Goal: Information Seeking & Learning: Learn about a topic

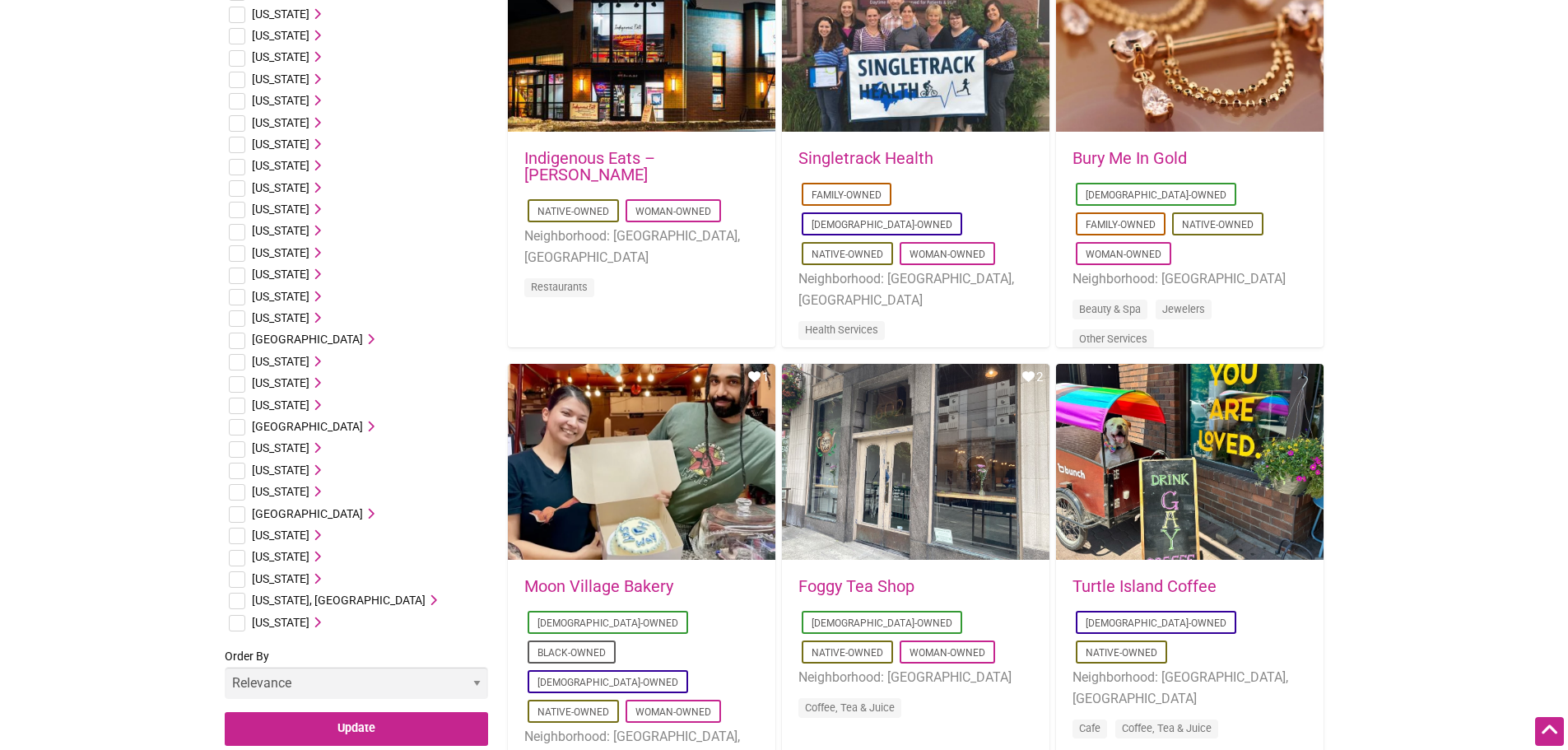
scroll to position [658, 0]
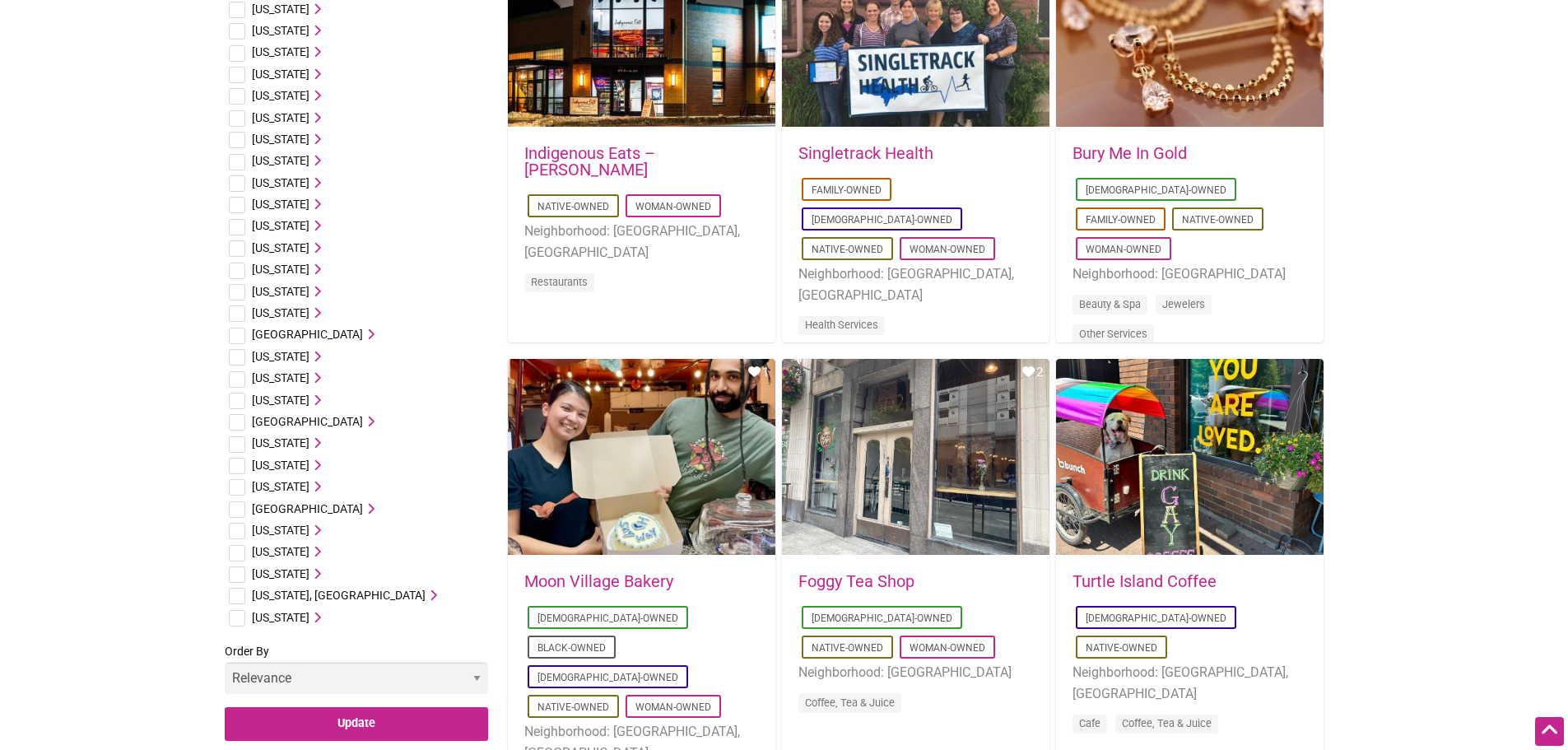
click at [236, 357] on input "checkbox" at bounding box center [237, 357] width 17 height 17
checkbox input "true"
click at [299, 719] on input "Update" at bounding box center [356, 724] width 263 height 33
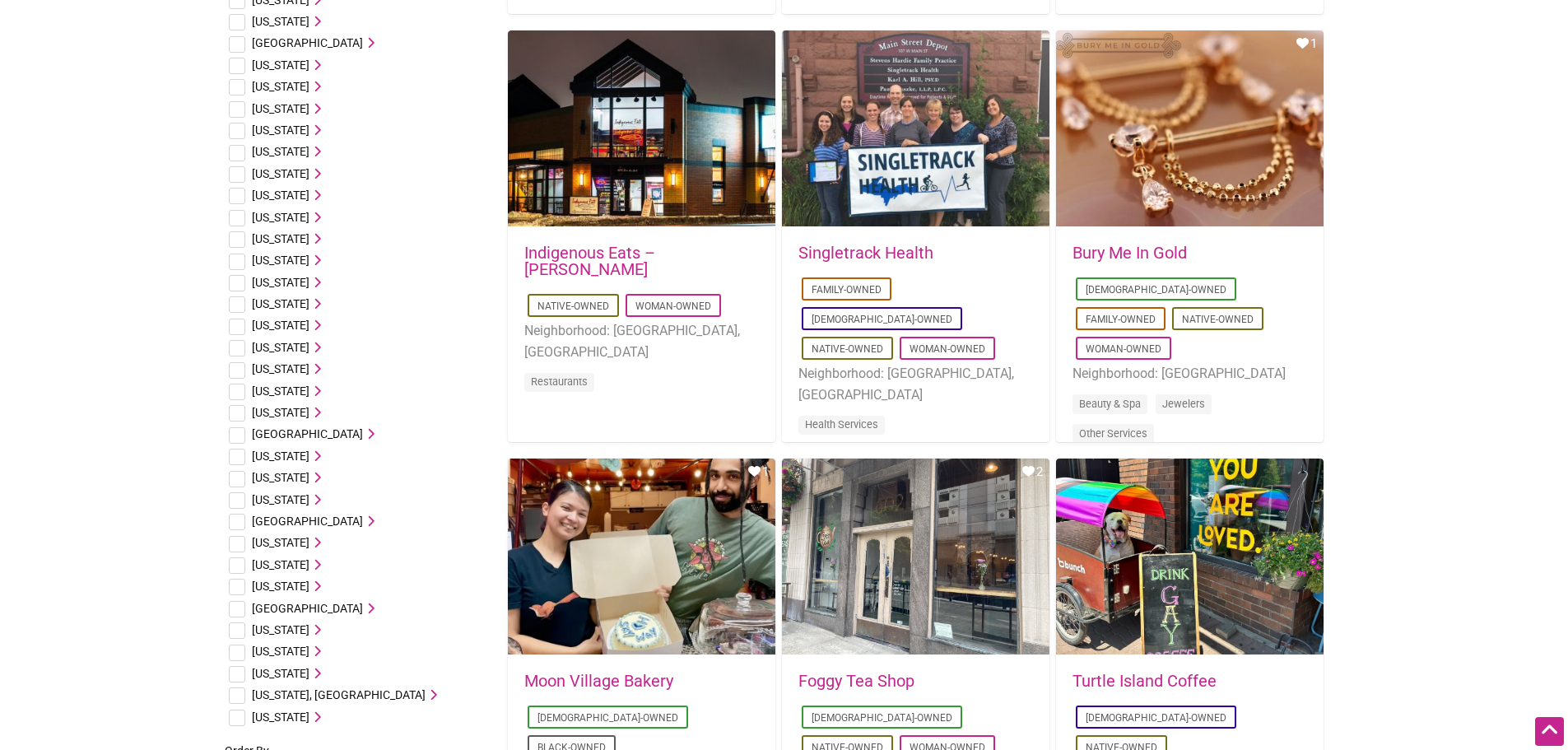
scroll to position [576, 0]
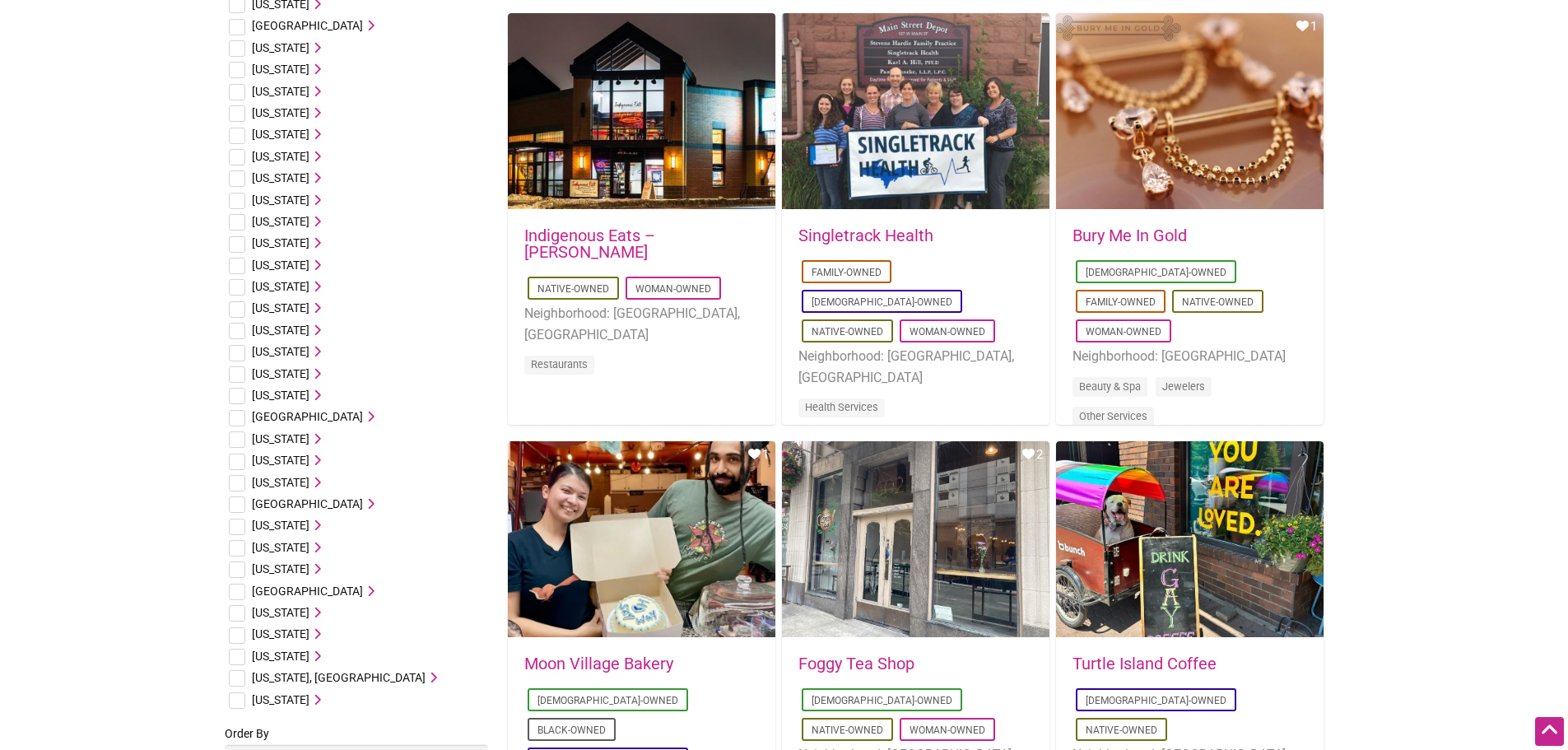
click at [239, 438] on input "checkbox" at bounding box center [237, 440] width 17 height 17
click at [309, 438] on icon at bounding box center [315, 439] width 12 height 12
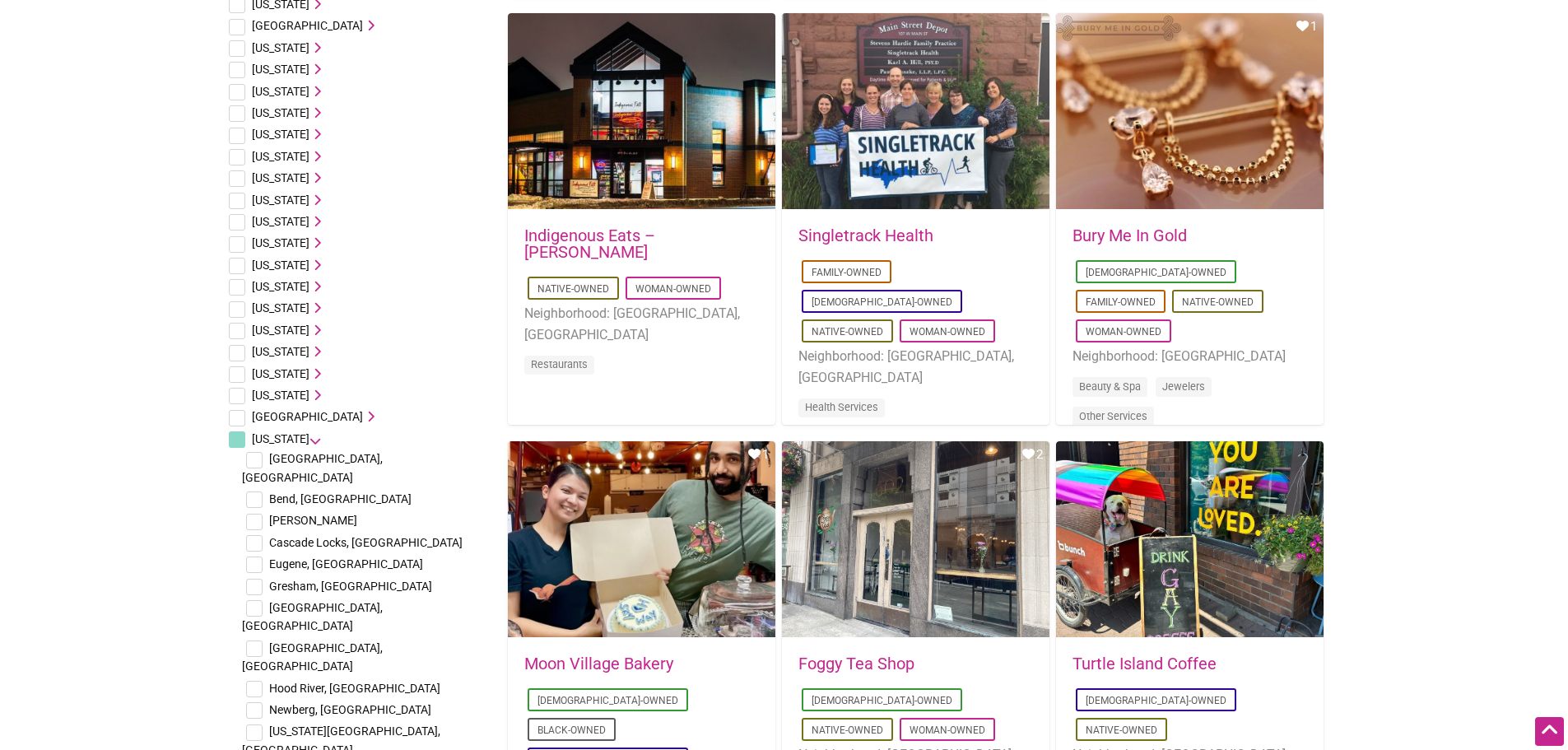
click at [236, 441] on input "checkbox" at bounding box center [237, 440] width 17 height 17
checkbox input "true"
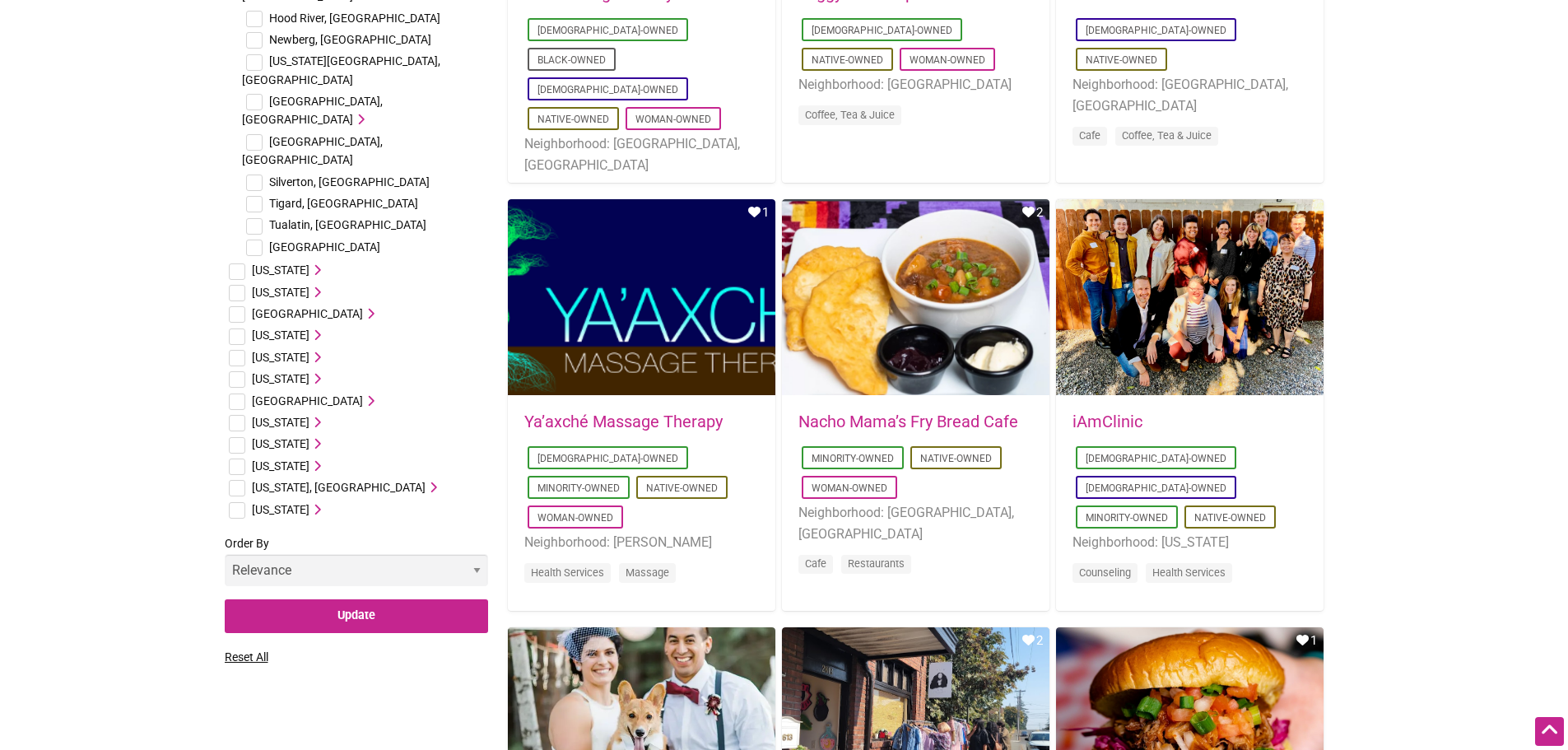
scroll to position [1399, 0]
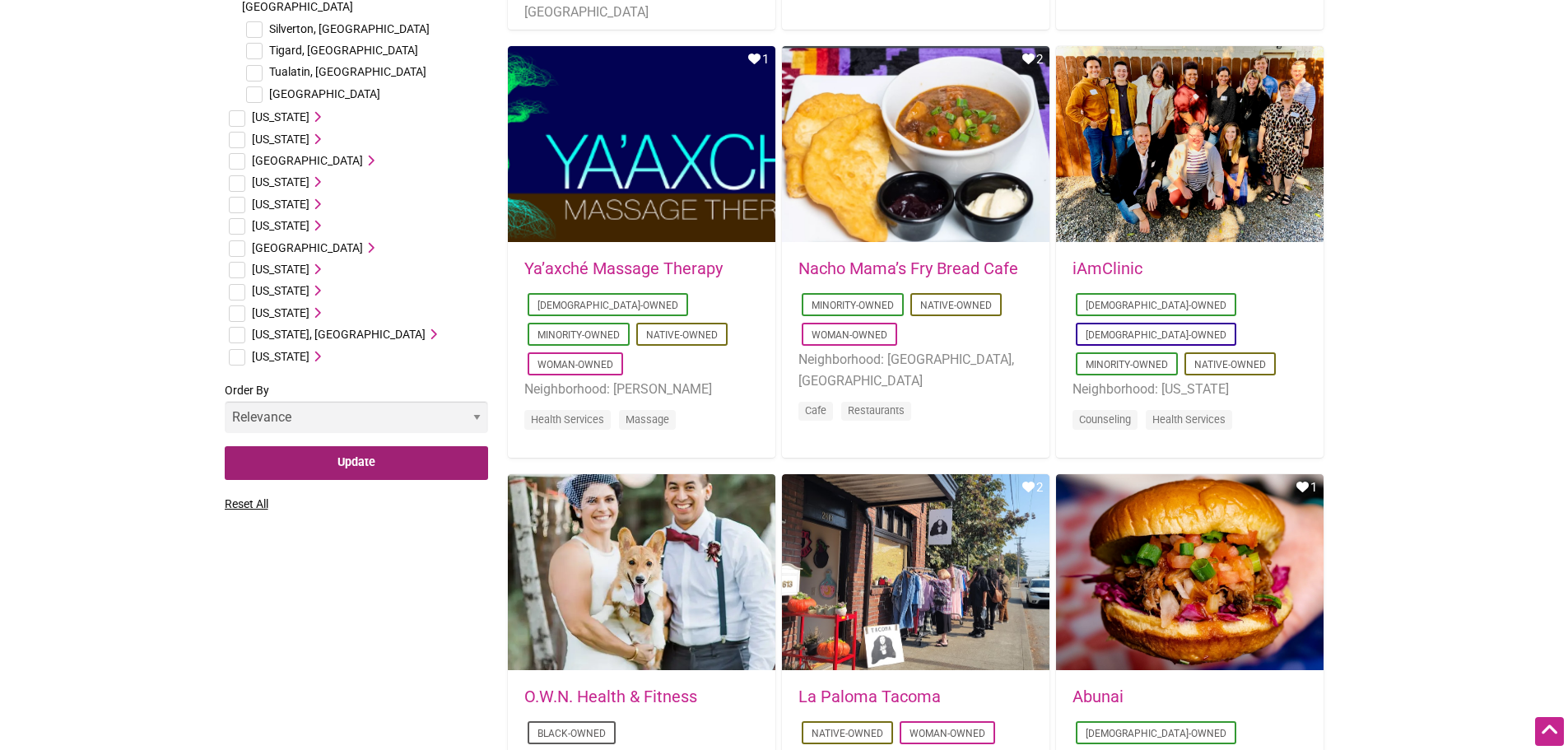
click at [294, 446] on input "Update" at bounding box center [356, 462] width 263 height 33
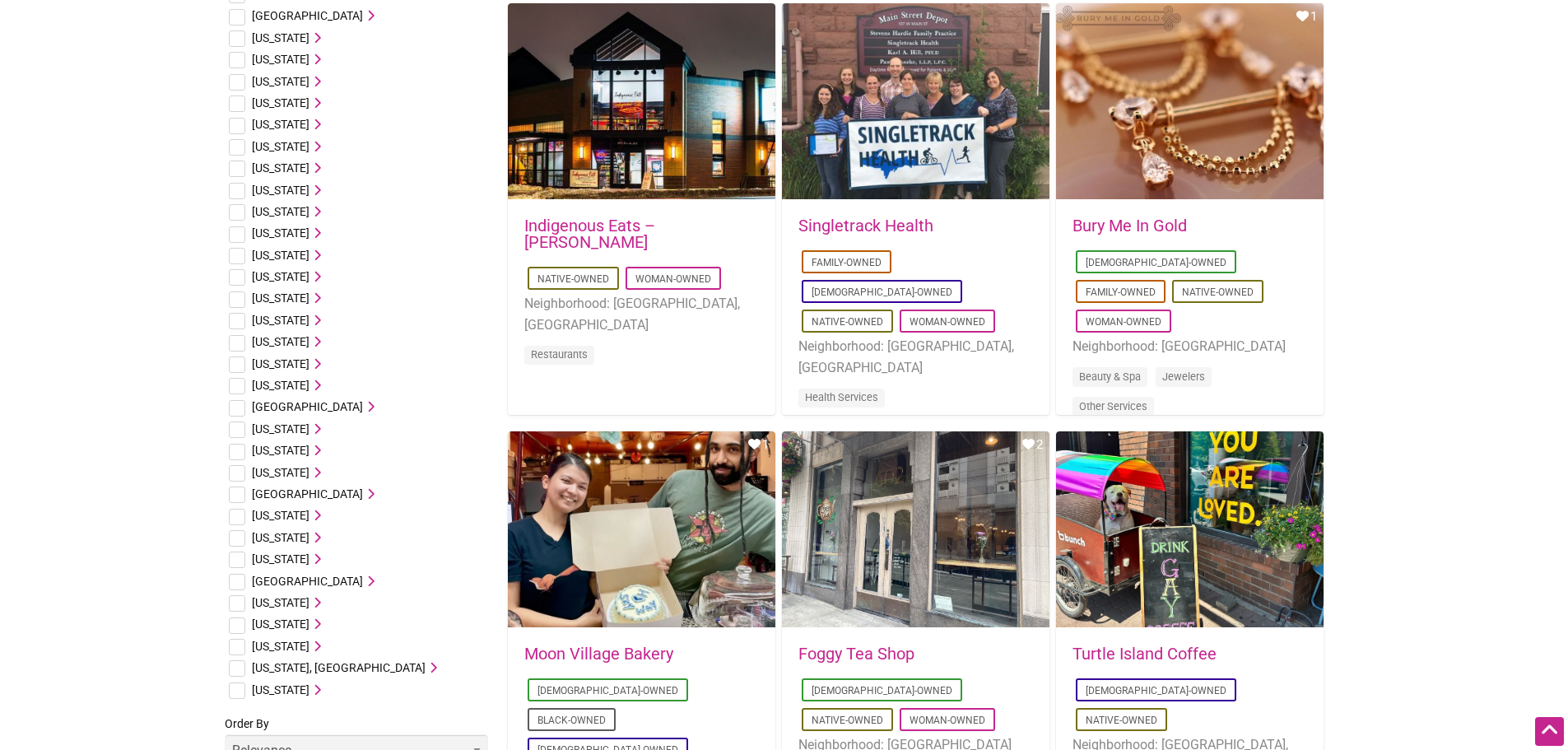
scroll to position [823, 0]
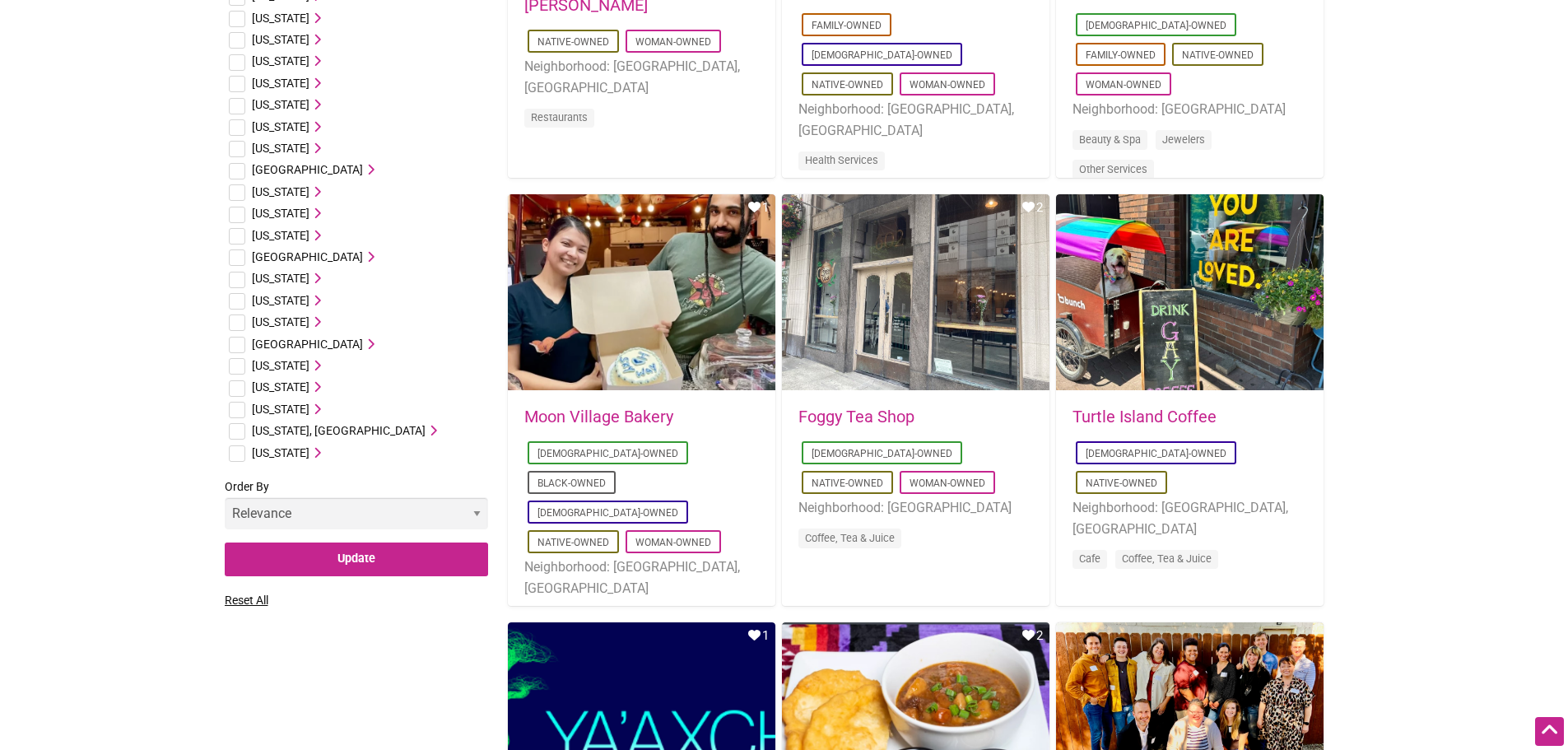
click at [270, 187] on span "[US_STATE]" at bounding box center [280, 191] width 58 height 13
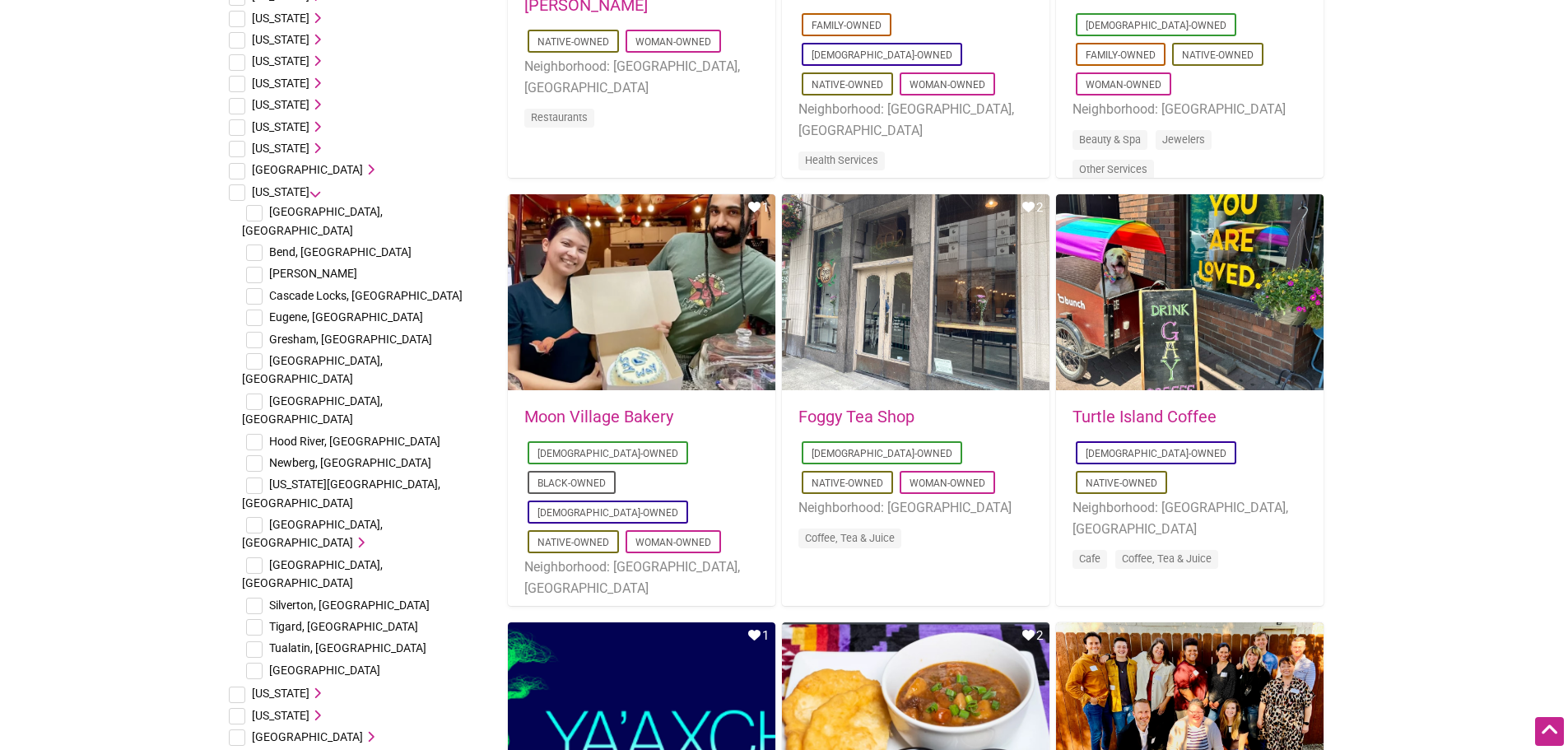
click at [253, 434] on input "checkbox" at bounding box center [254, 442] width 17 height 17
checkbox input "true"
click at [258, 517] on input "checkbox" at bounding box center [254, 525] width 17 height 17
checkbox input "true"
click at [250, 619] on input "checkbox" at bounding box center [254, 627] width 17 height 17
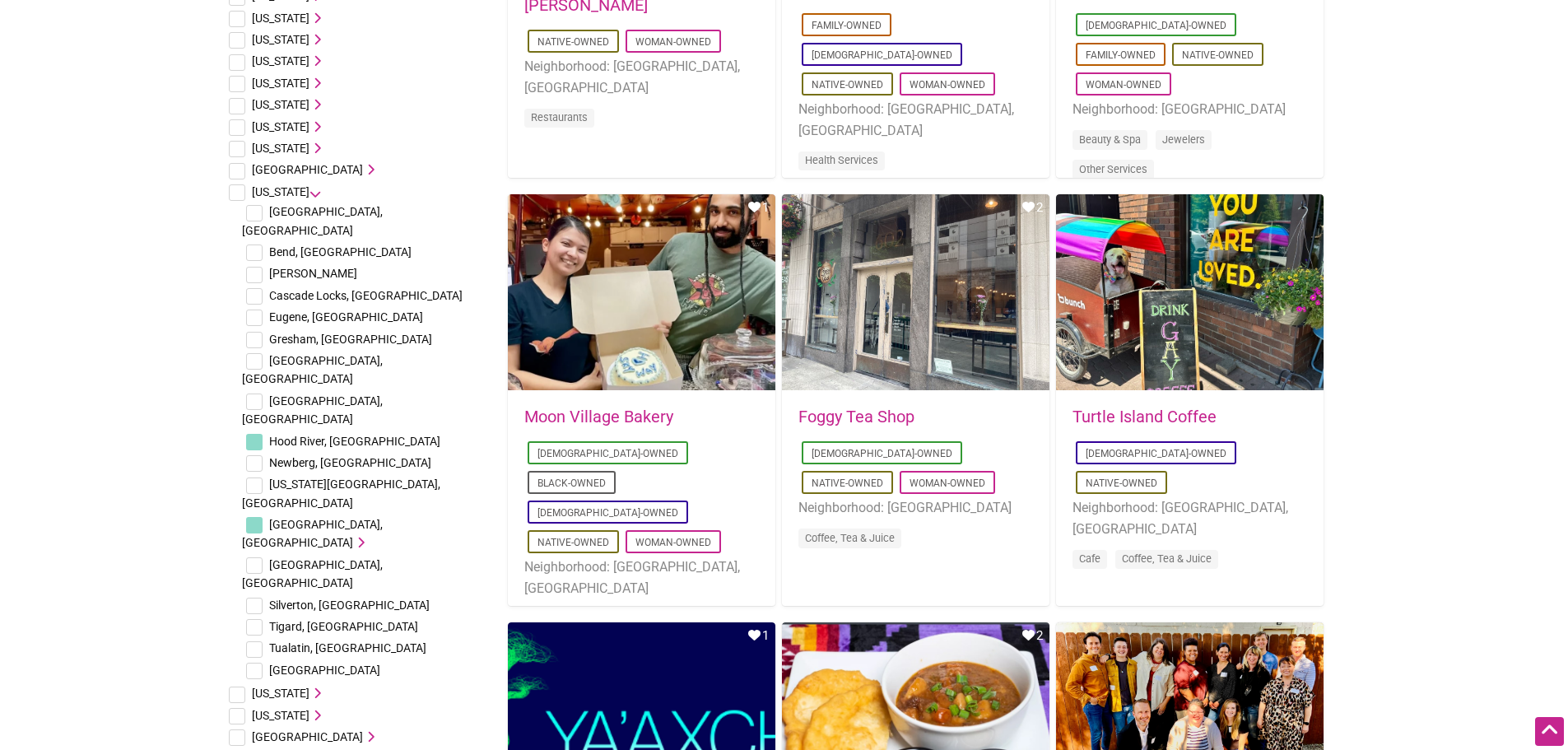
checkbox input "true"
click at [251, 641] on input "checkbox" at bounding box center [254, 650] width 17 height 17
checkbox input "true"
click at [252, 662] on input "checkbox" at bounding box center [254, 671] width 17 height 17
checkbox input "true"
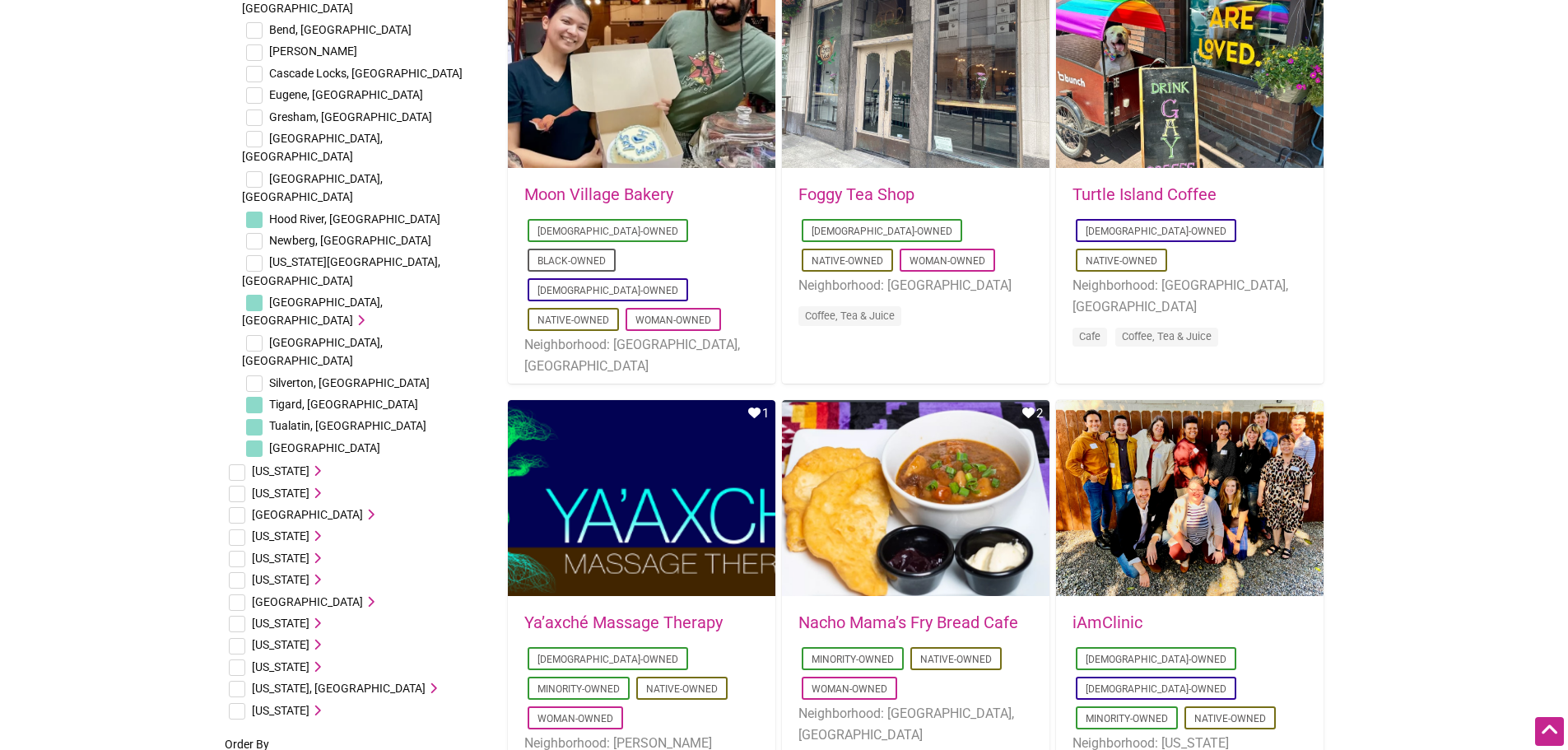
scroll to position [1070, 0]
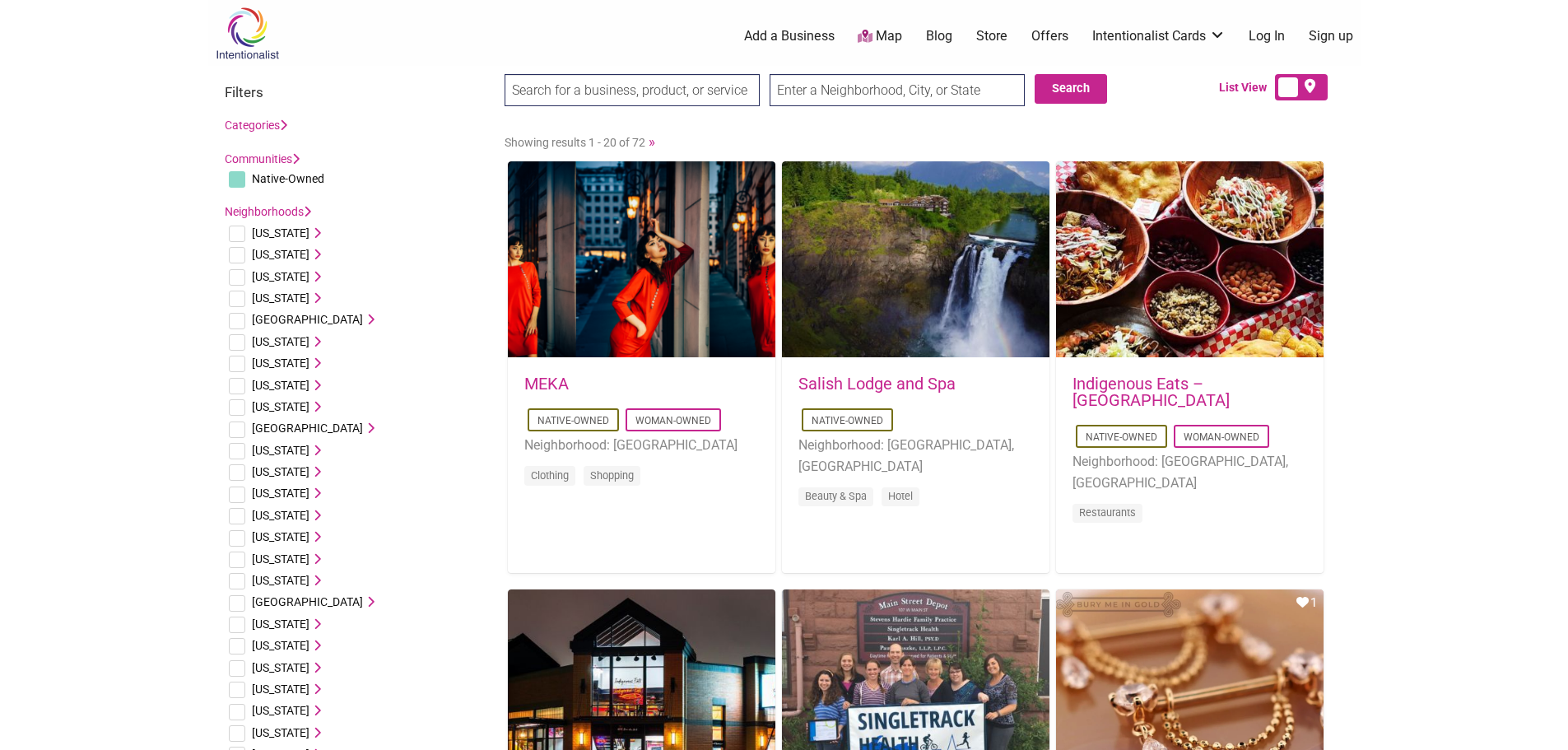
click at [830, 94] on input "text" at bounding box center [896, 90] width 255 height 32
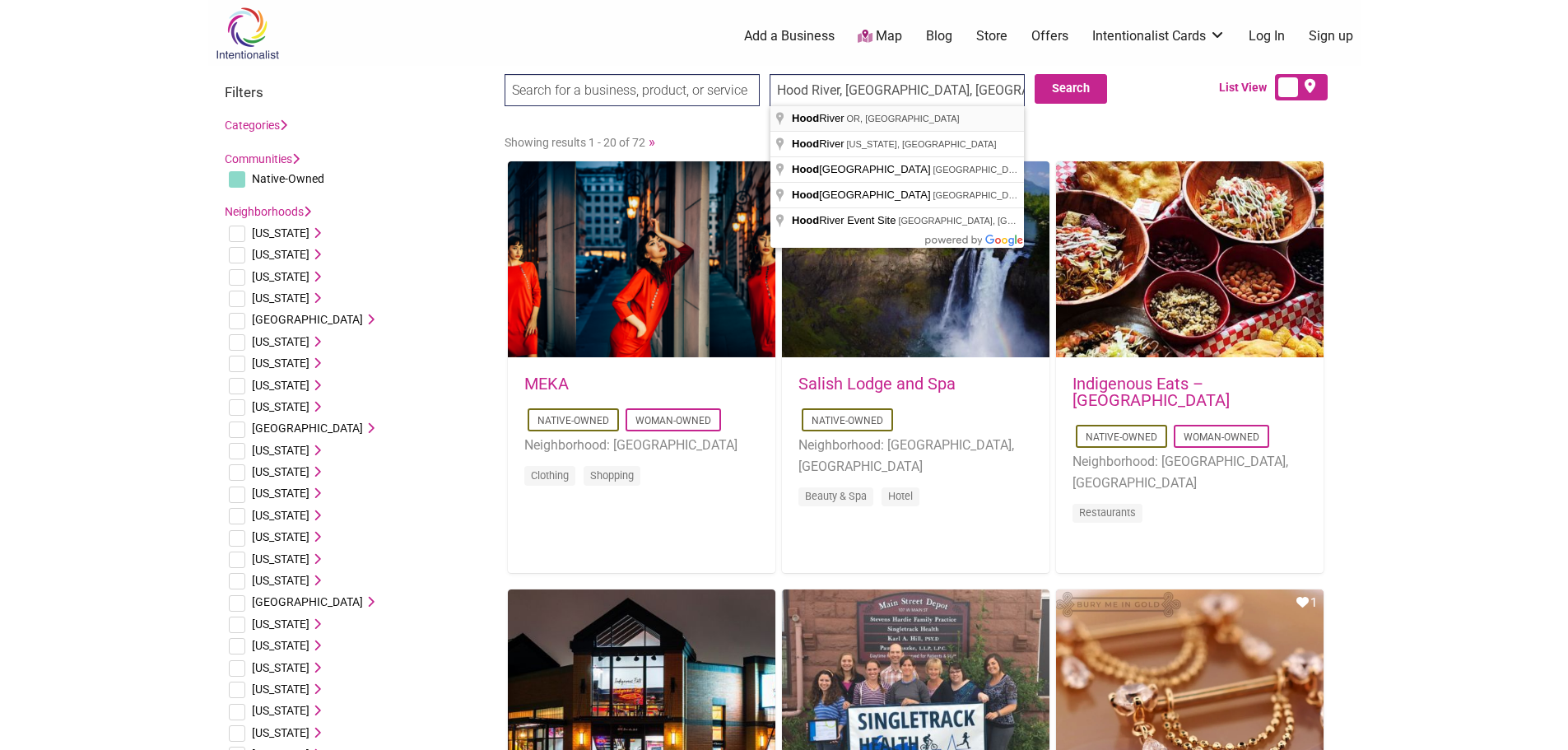
type input "Hood River, OR 97031, USA"
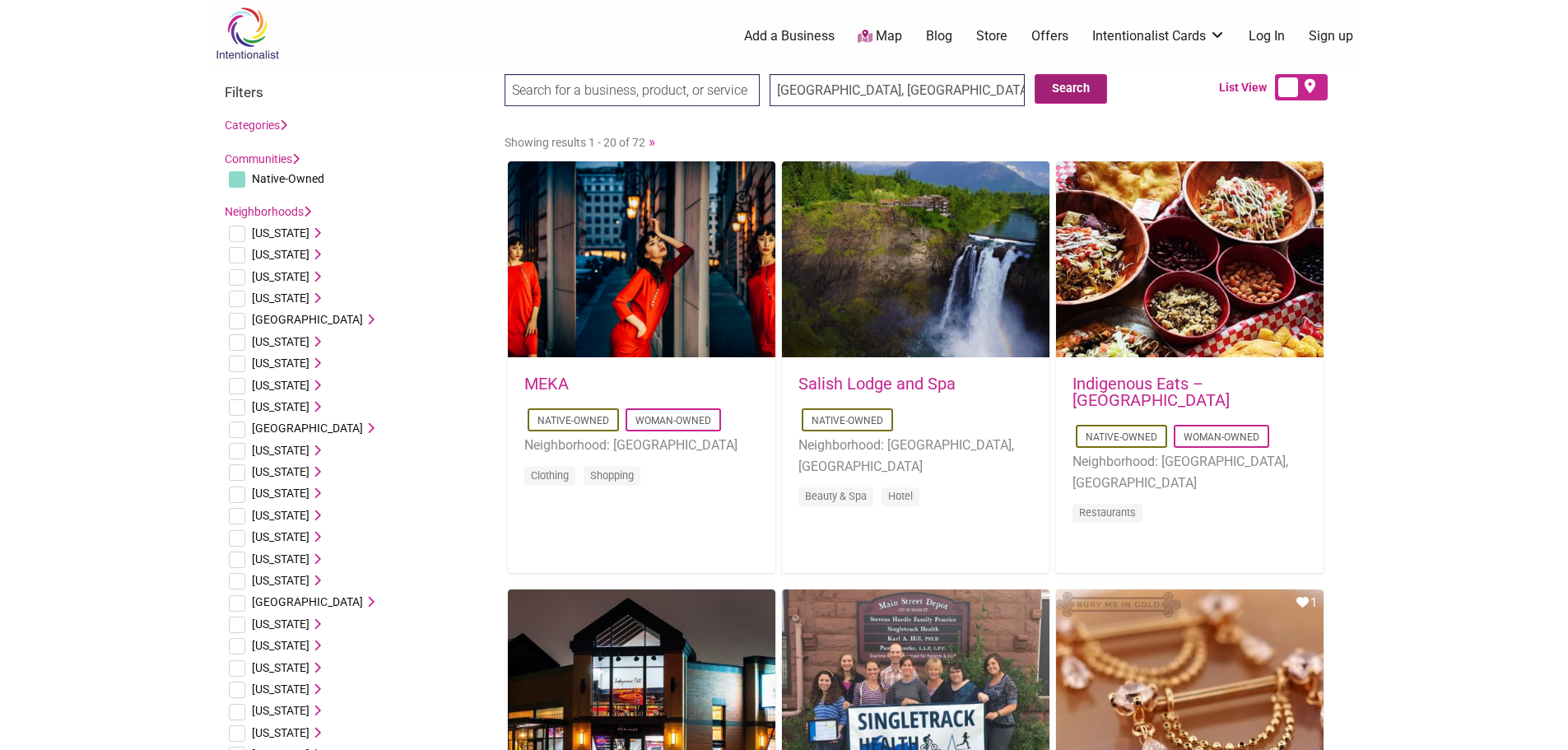
click at [1068, 85] on button "Search" at bounding box center [1070, 89] width 73 height 29
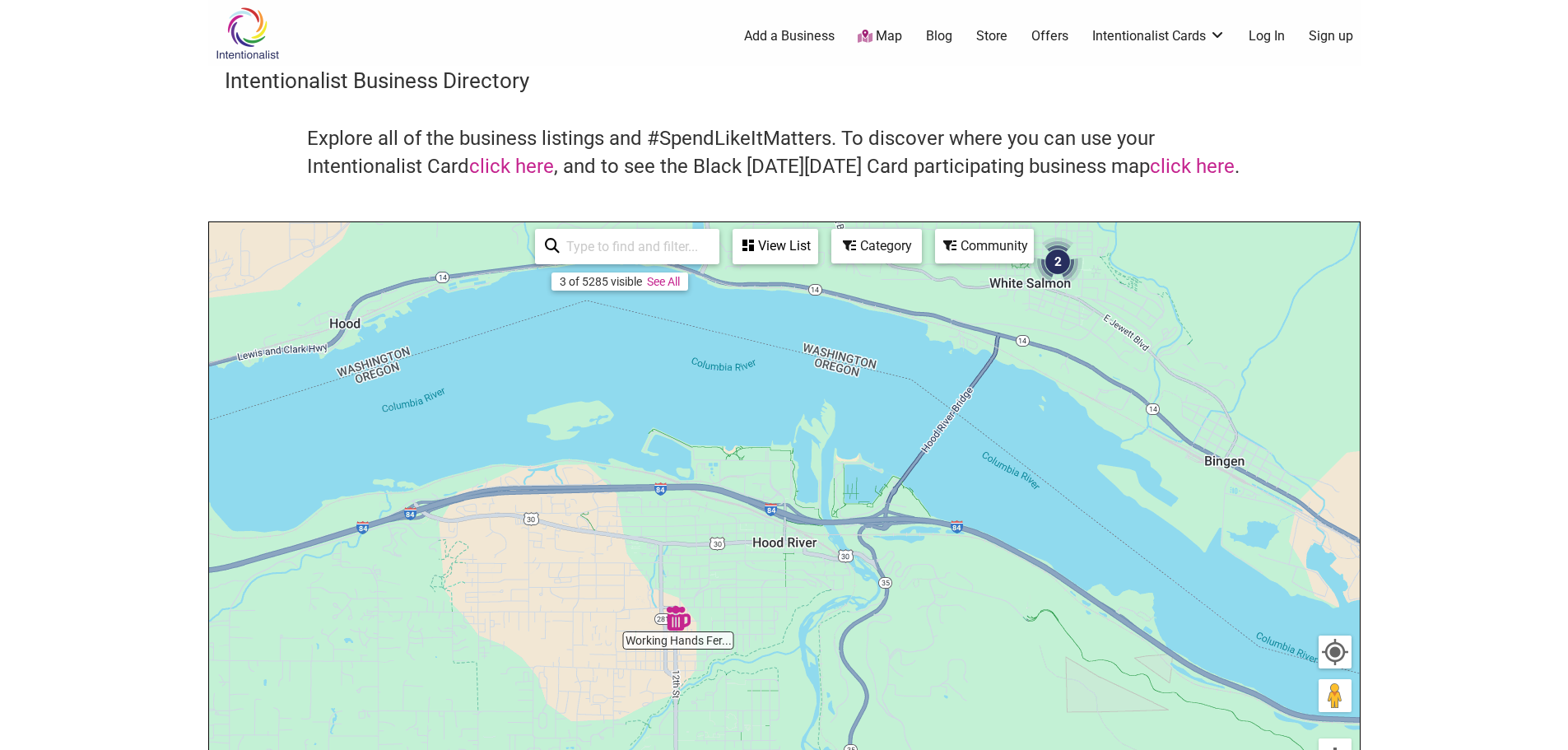
click at [681, 617] on img "Working Hands Fermentation" at bounding box center [677, 618] width 38 height 38
